Goal: Information Seeking & Learning: Learn about a topic

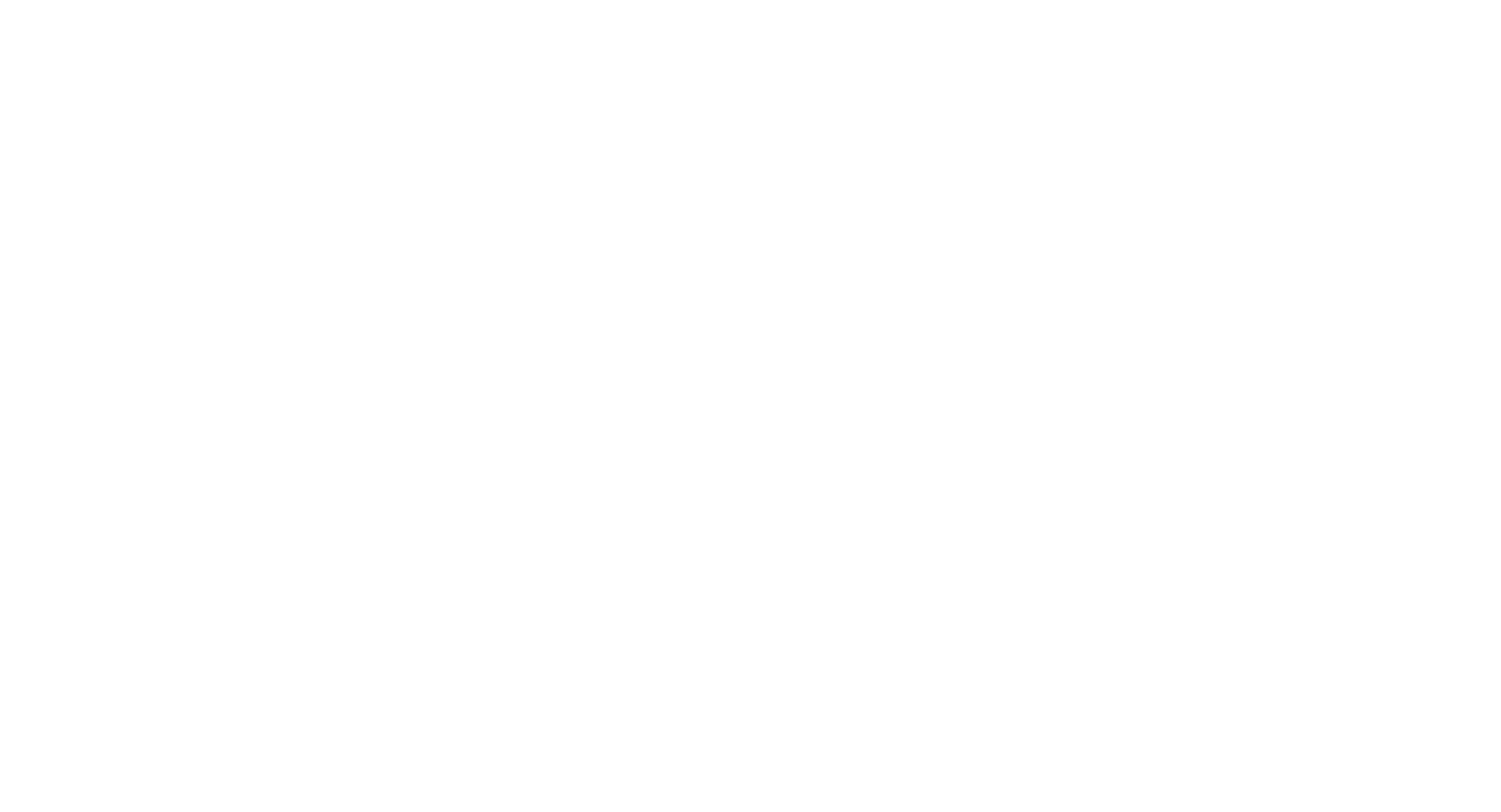
scroll to position [314, 0]
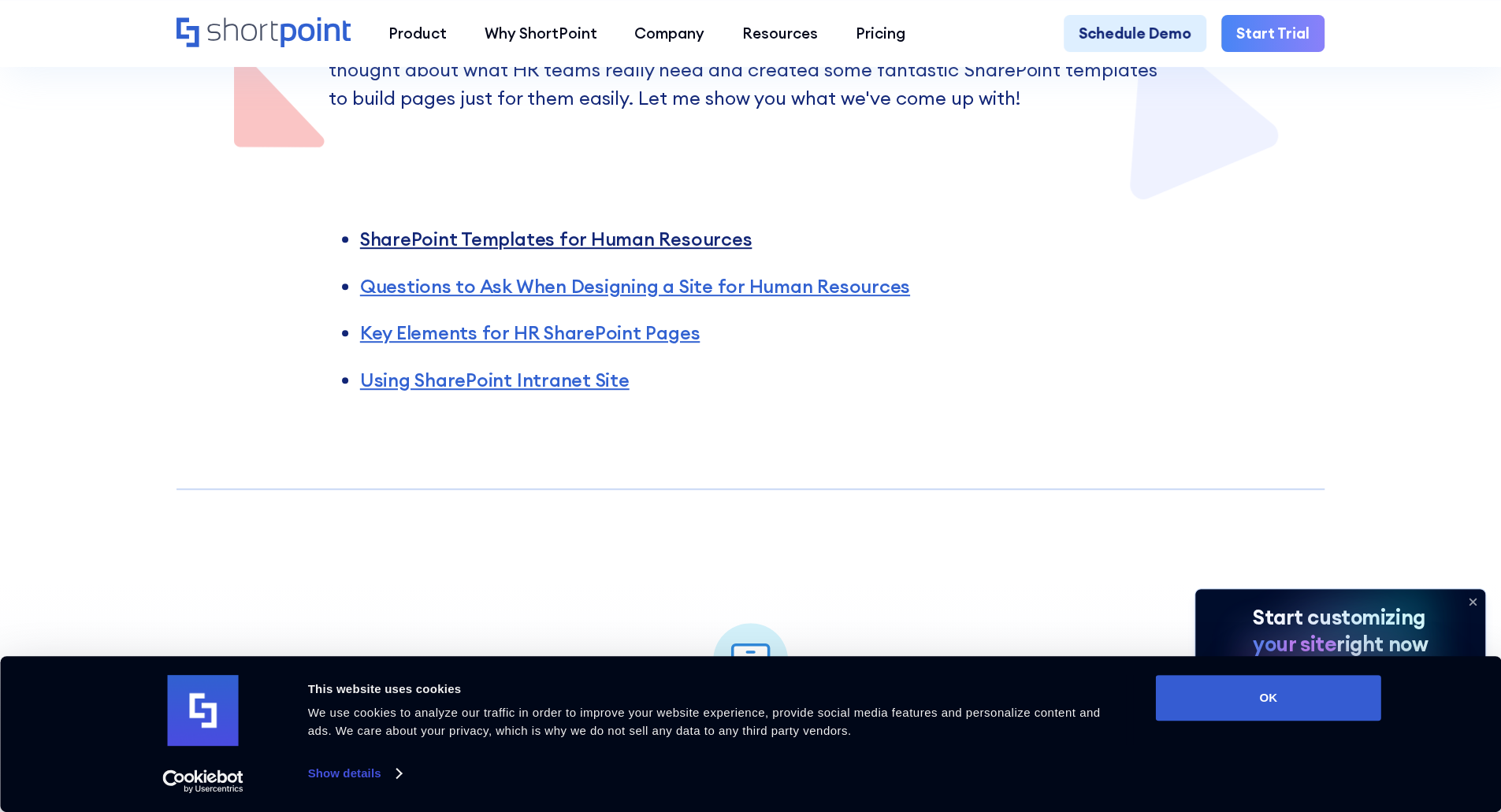
click at [682, 250] on link "SharePoint Templates for Human Resources" at bounding box center [555, 239] width 391 height 24
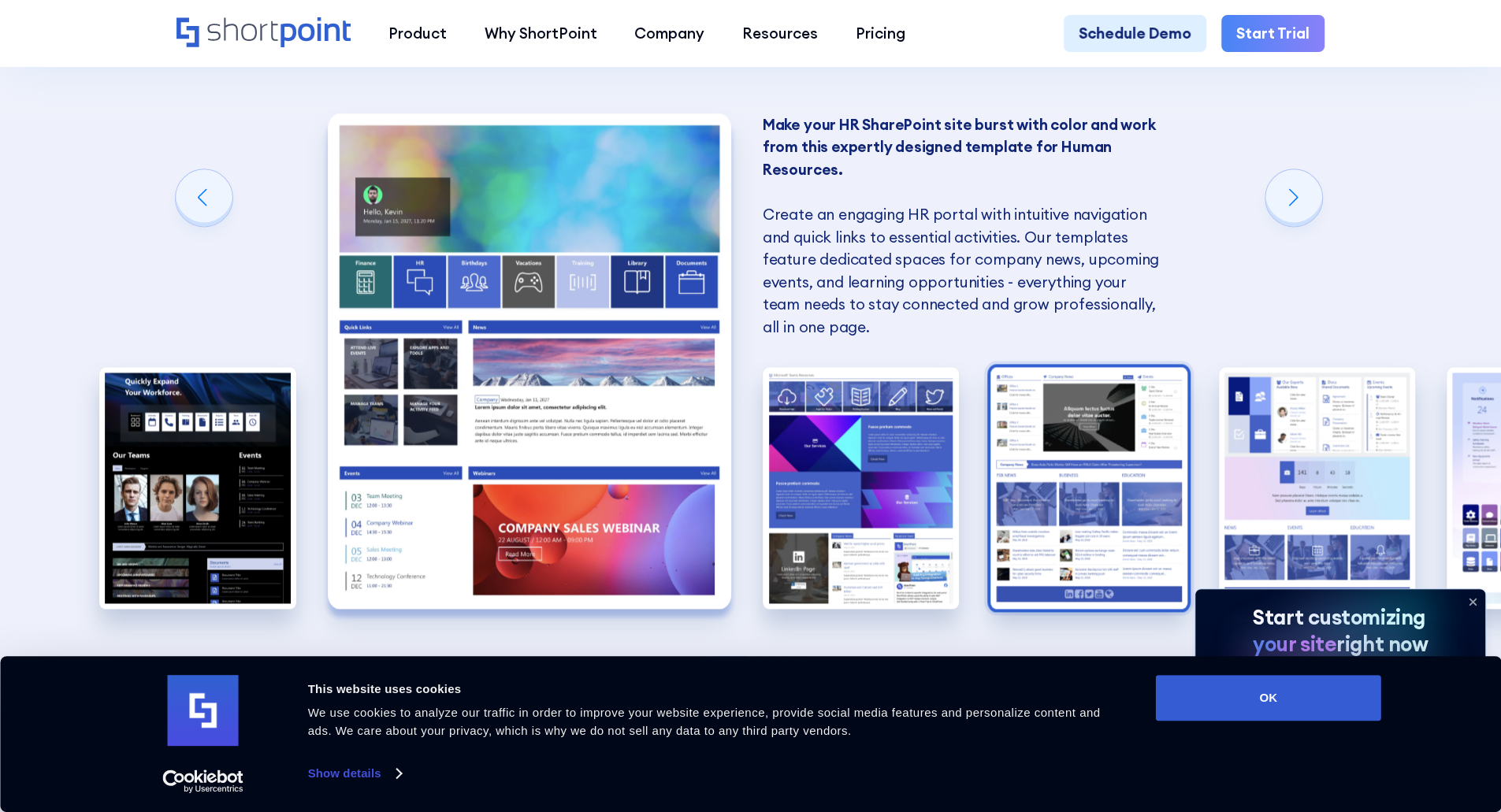
scroll to position [1498, 0]
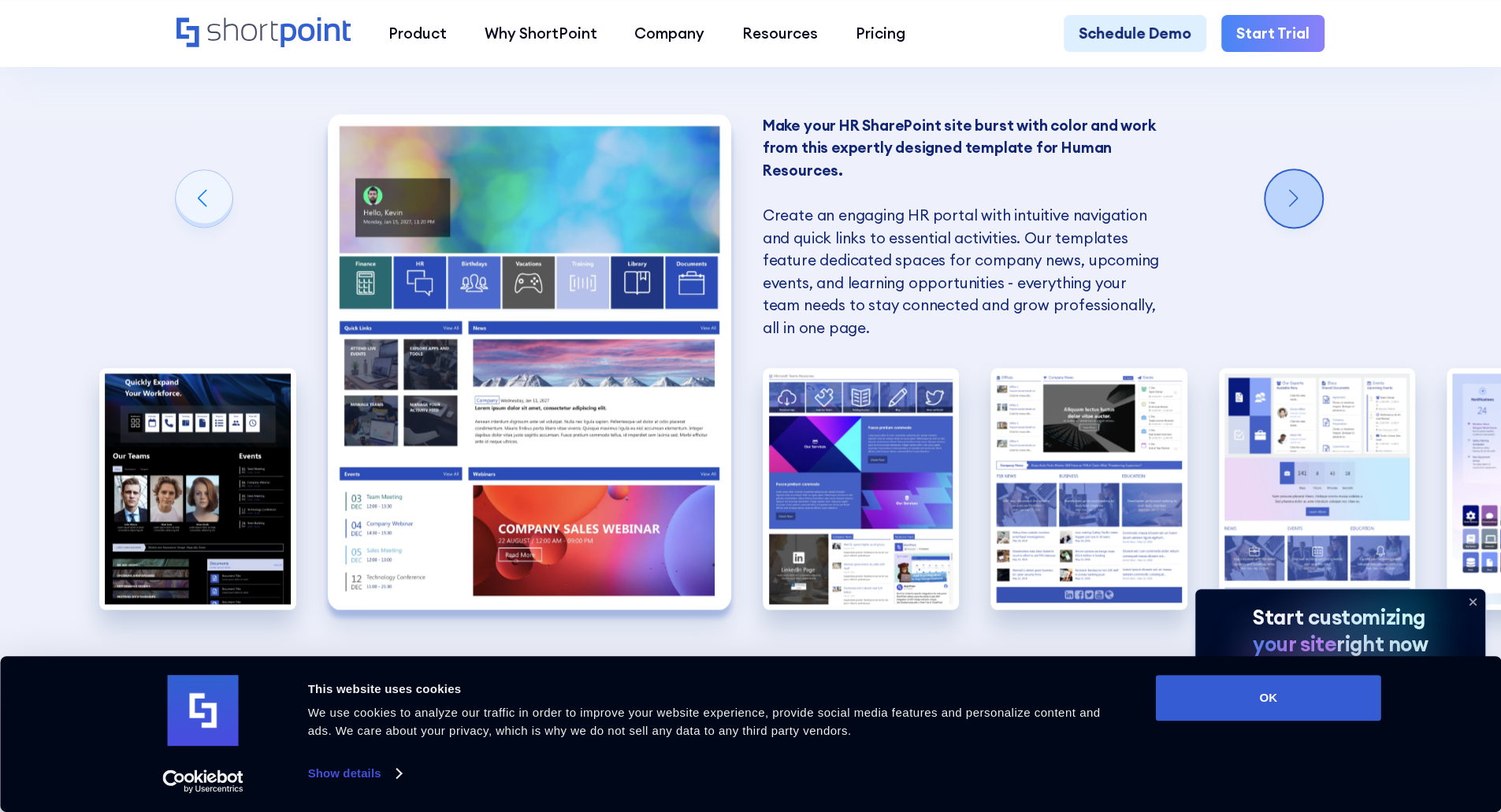
click at [1315, 217] on div "Next slide" at bounding box center [1294, 198] width 57 height 57
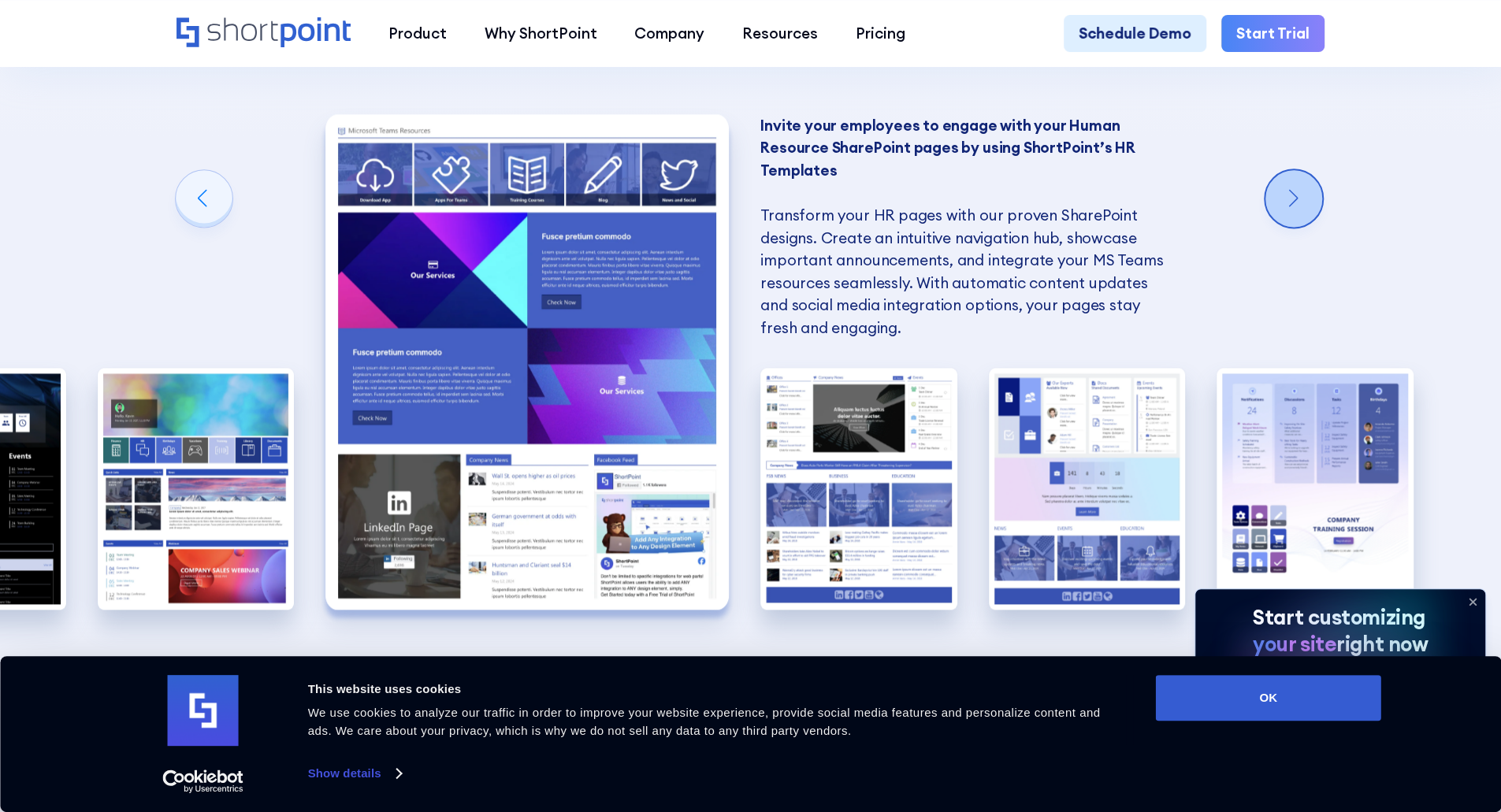
click at [1282, 215] on div "Next slide" at bounding box center [1294, 198] width 57 height 57
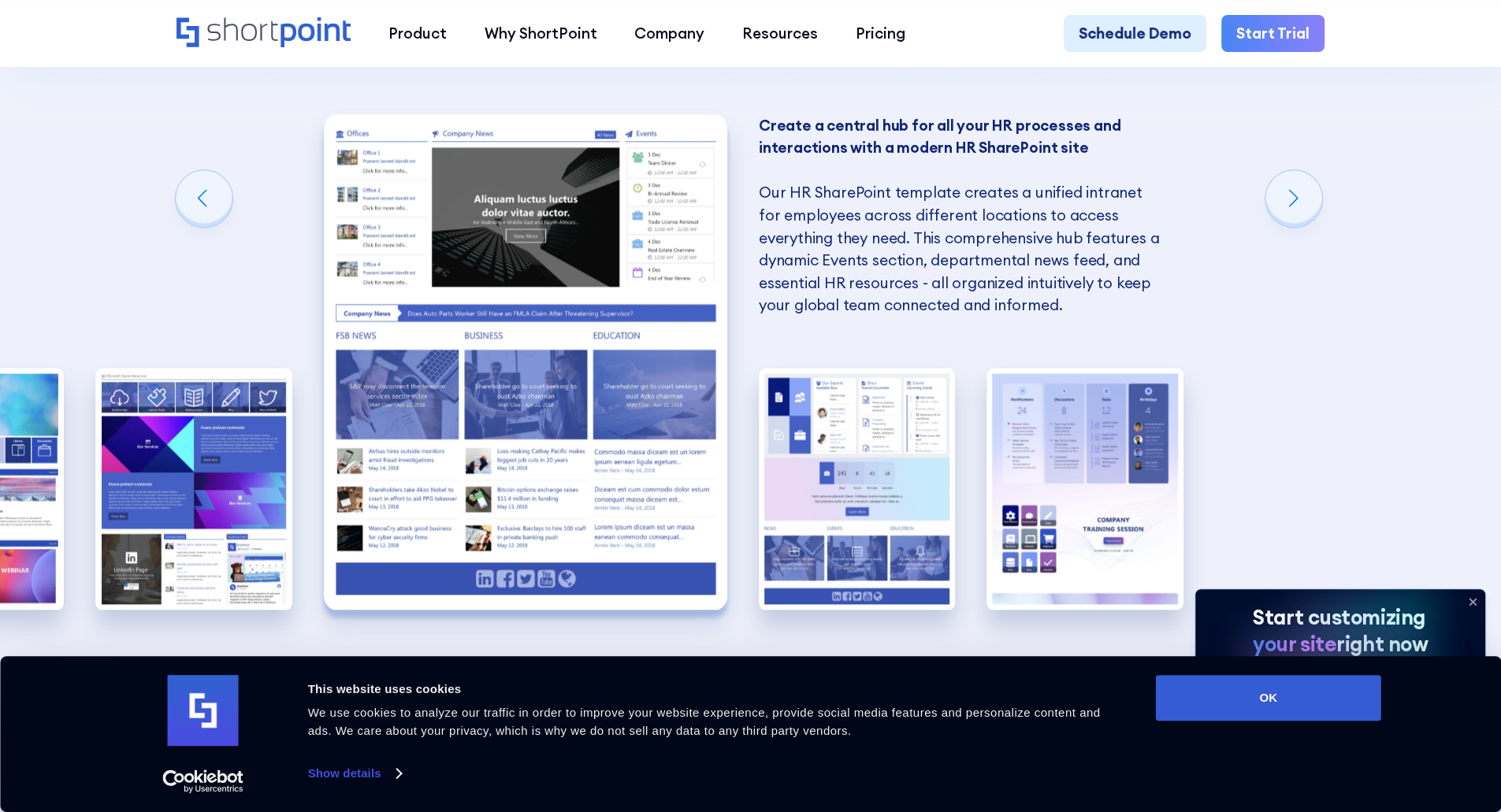
click at [222, 242] on div "SharePoint Templates for Human Resources Here at ShortPoint, we've put our hear…" at bounding box center [750, 239] width 1501 height 1206
click at [203, 215] on div "Previous slide" at bounding box center [204, 198] width 57 height 57
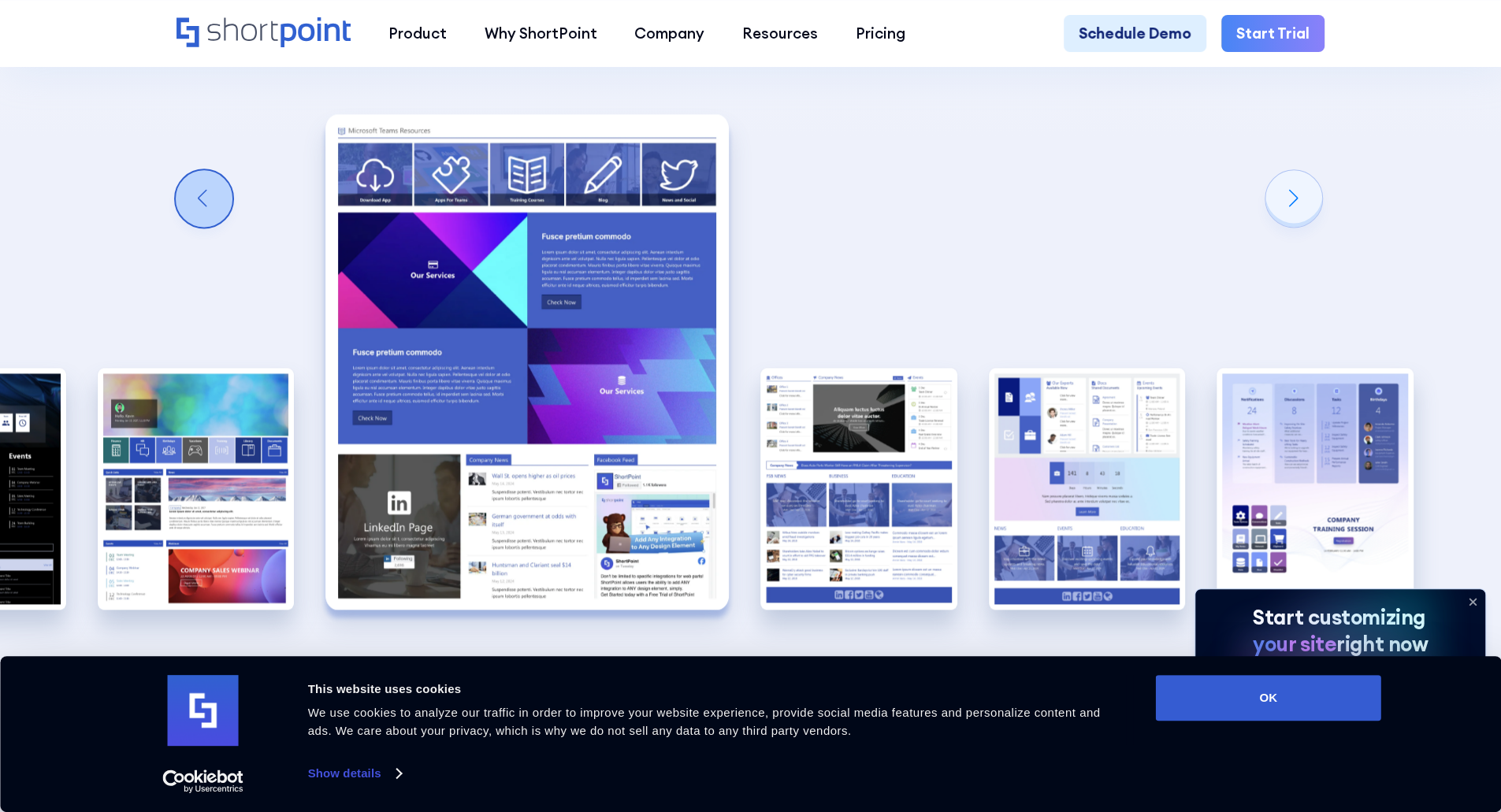
click at [203, 215] on div "Previous slide" at bounding box center [204, 198] width 57 height 57
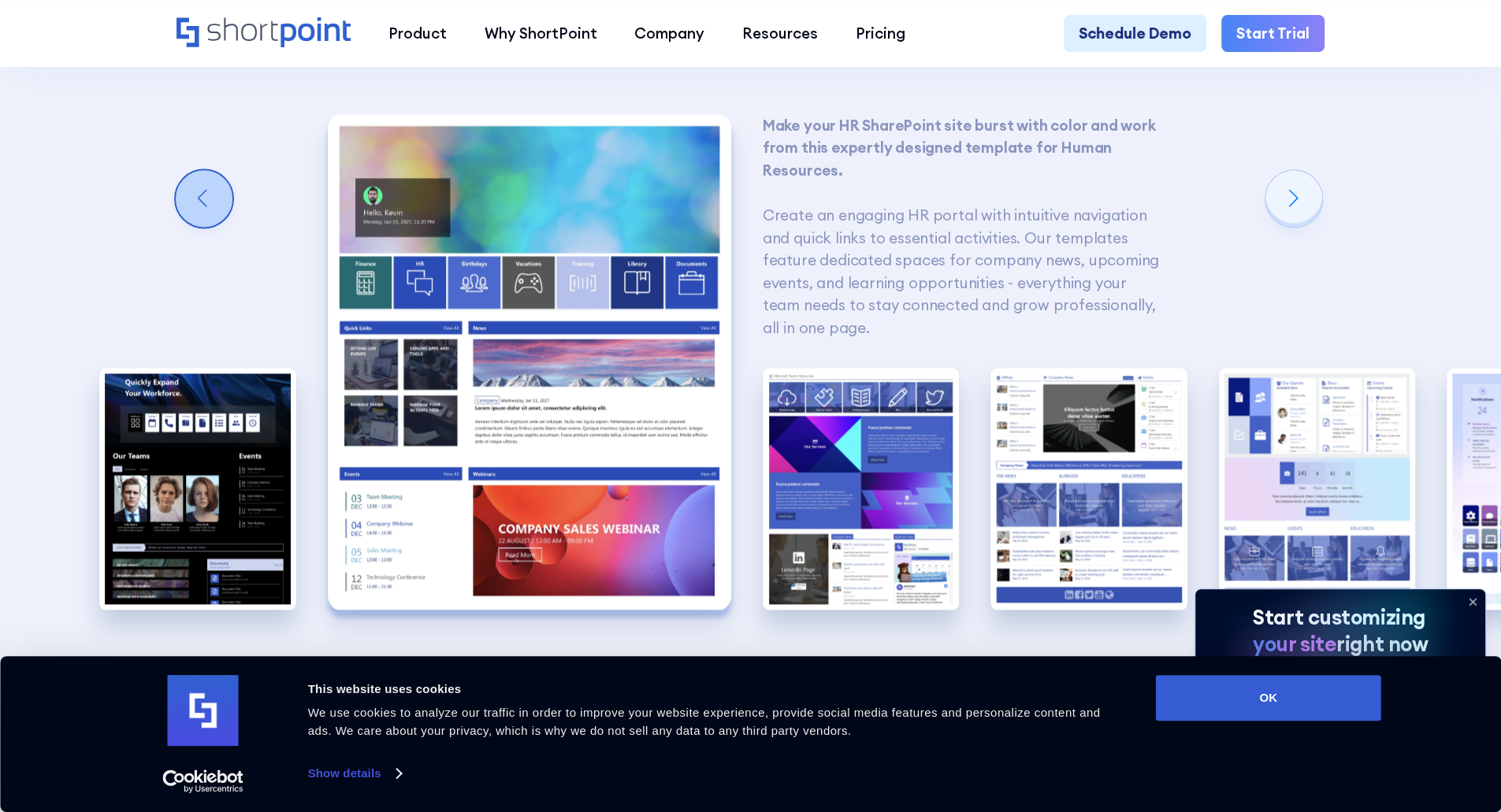
click at [203, 215] on div "Previous slide" at bounding box center [204, 198] width 57 height 57
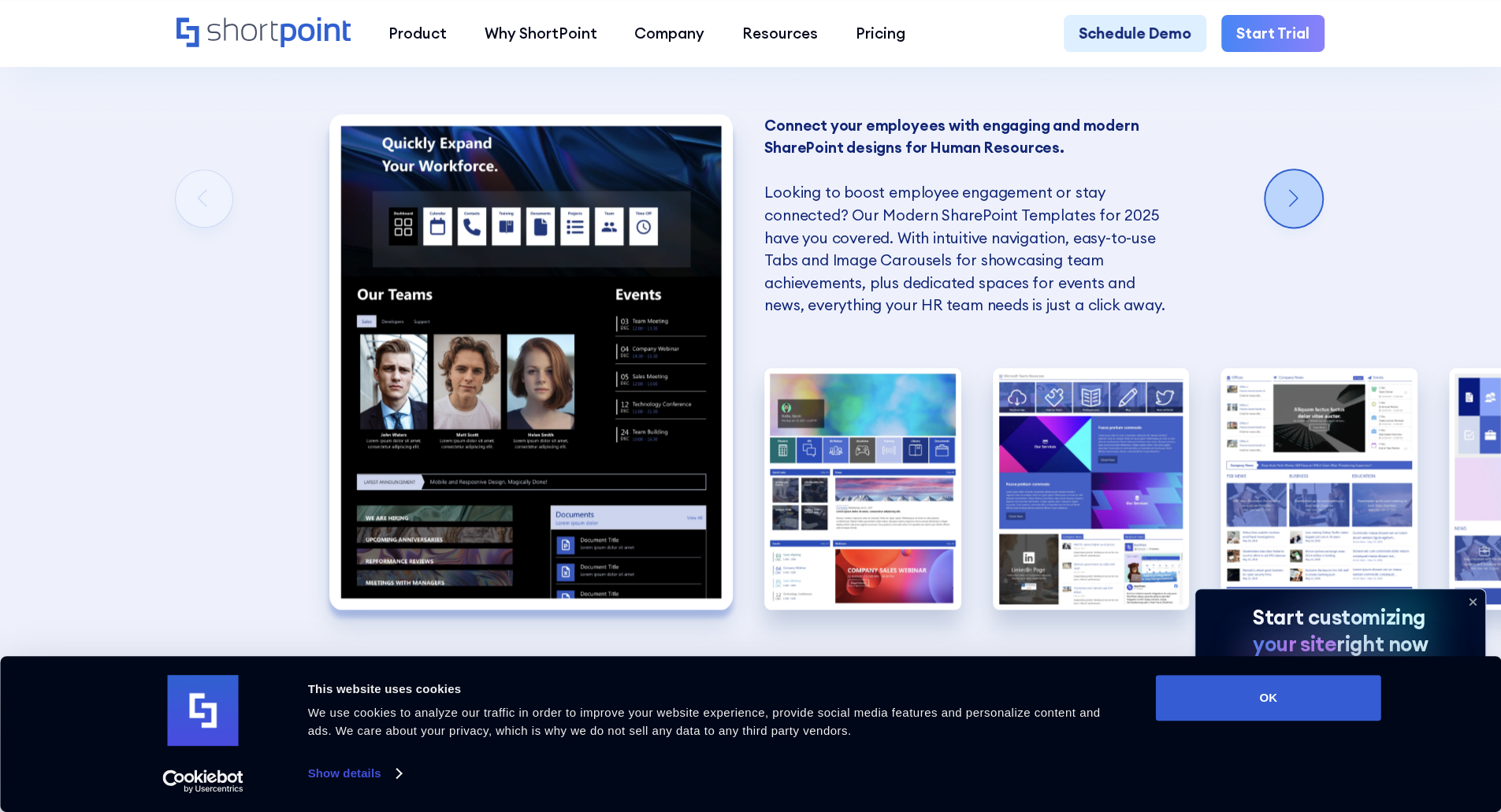
click at [1284, 223] on div "Next slide" at bounding box center [1294, 198] width 57 height 57
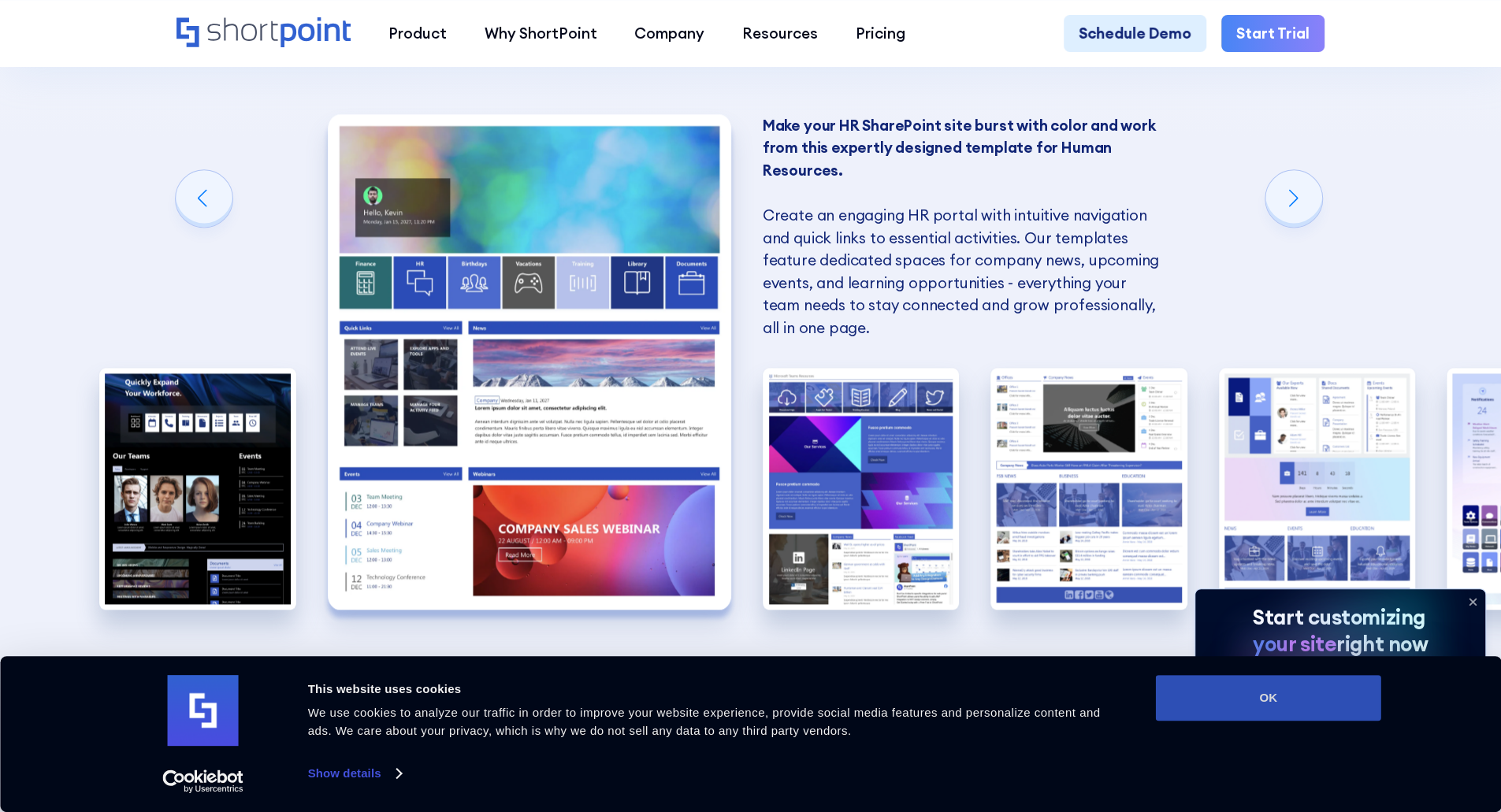
click at [1316, 690] on button "OK" at bounding box center [1269, 698] width 226 height 46
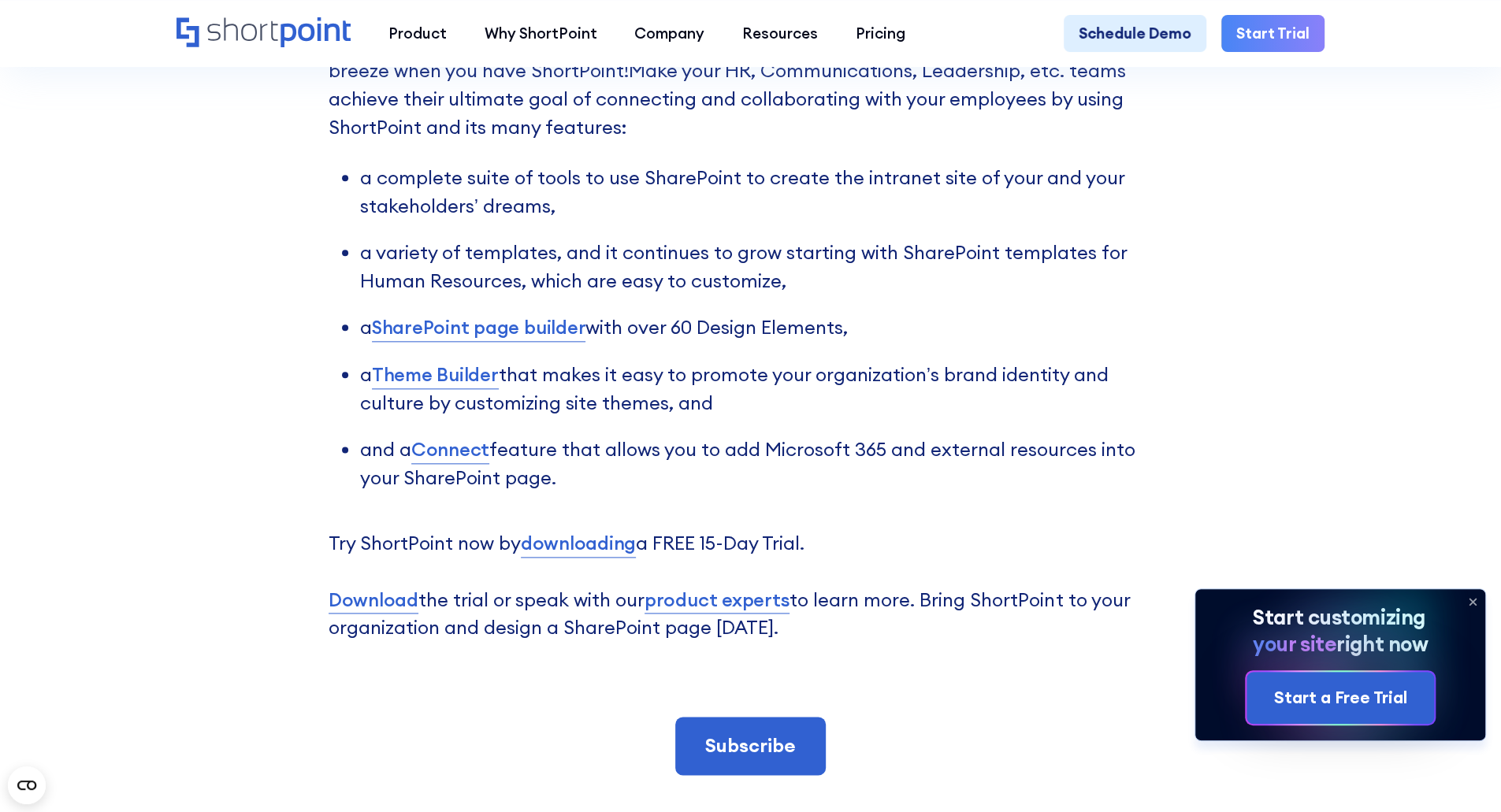
scroll to position [5752, 0]
click at [526, 340] on link "SharePoint page builder" at bounding box center [479, 329] width 214 height 28
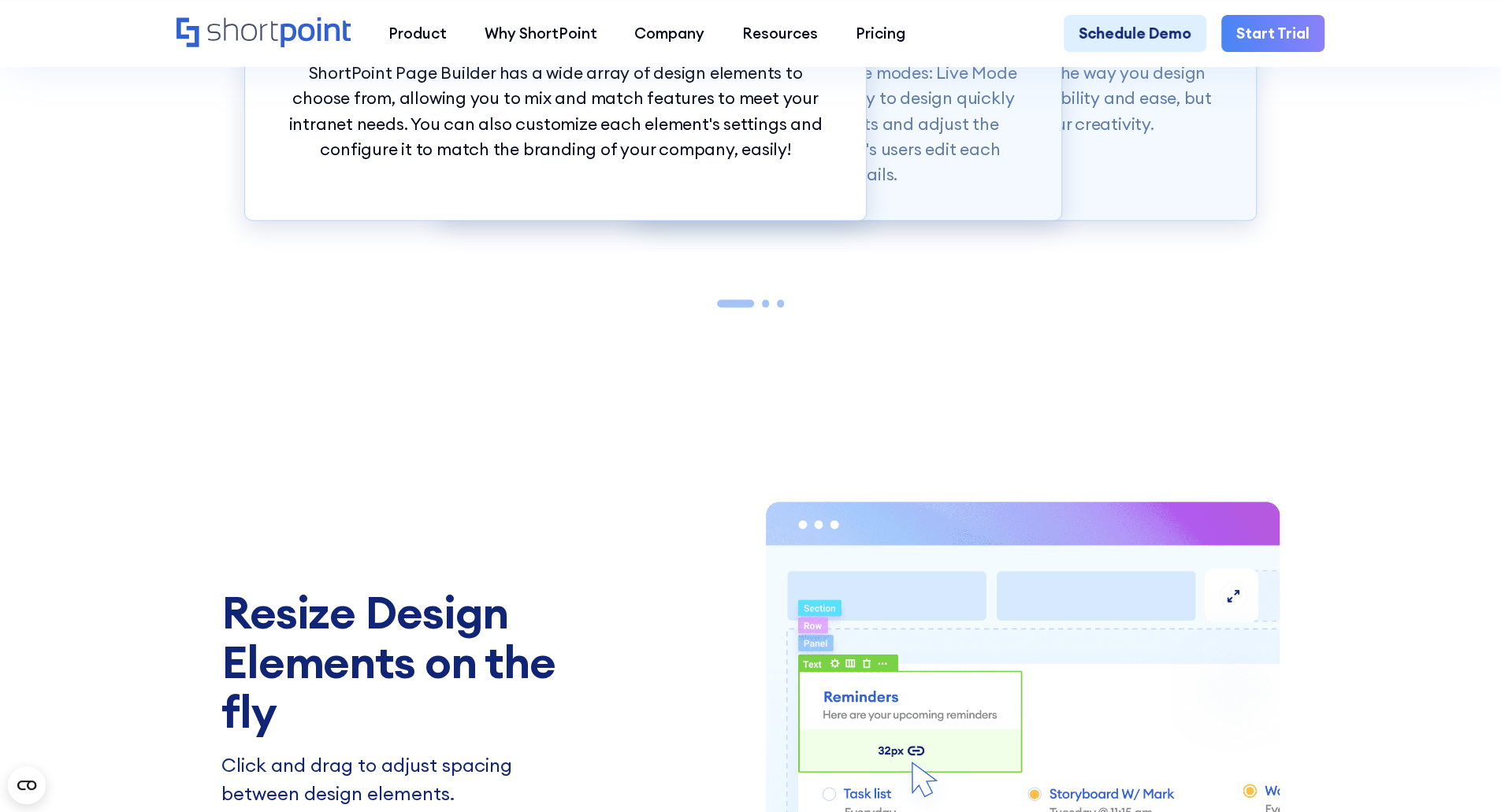
scroll to position [2363, 0]
